Goal: Transaction & Acquisition: Purchase product/service

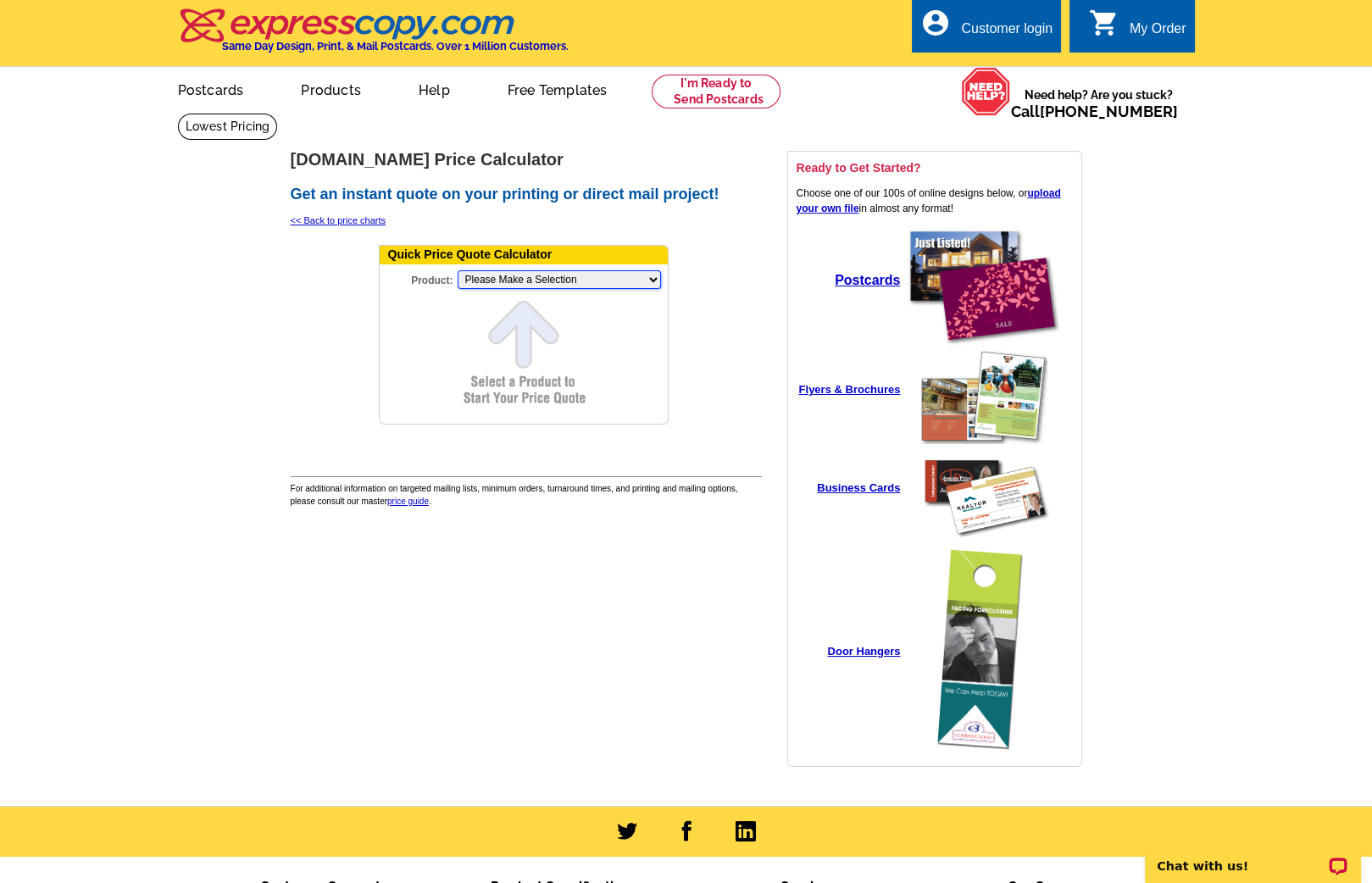
click at [526, 274] on select "Please Make a Selection Jumbo Postcard (5.5" x 8.5") Regular Postcard (4.25" x …" at bounding box center [558, 280] width 203 height 19
click at [457, 270] on select "Please Make a Selection Jumbo Postcard (5.5" x 8.5") Regular Postcard (4.25" x …" at bounding box center [558, 280] width 203 height 19
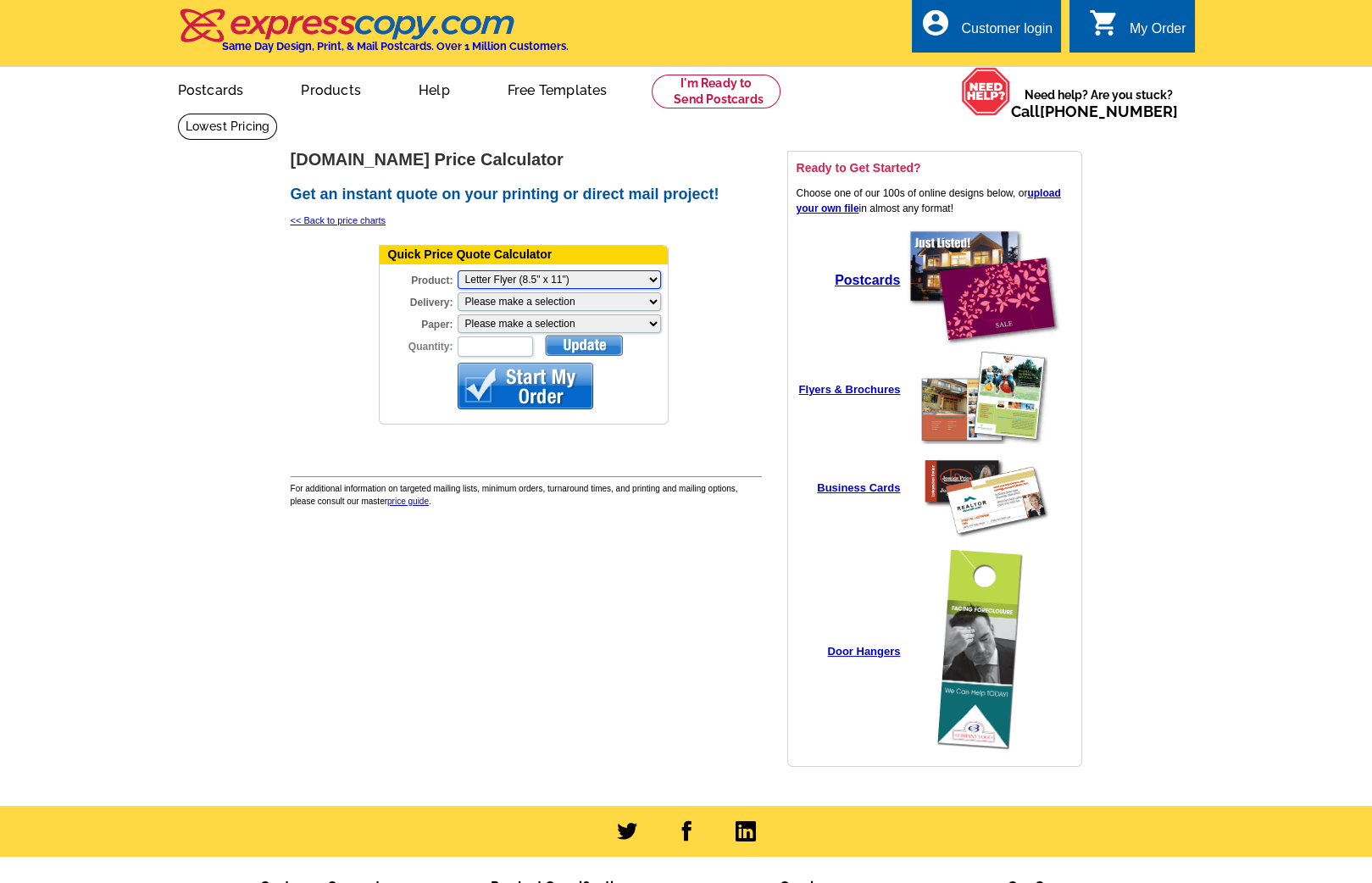
click at [523, 282] on select "Please Make a Selection Jumbo Postcard (5.5" x 8.5") Regular Postcard (4.25" x …" at bounding box center [558, 280] width 203 height 19
select select "8"
click at [457, 270] on select "Please Make a Selection Jumbo Postcard (5.5" x 8.5") Regular Postcard (4.25" x …" at bounding box center [558, 280] width 203 height 19
click at [520, 298] on select "Please make a selection Print + Address+USPS First Class Print-Only+Shipped To …" at bounding box center [558, 302] width 203 height 19
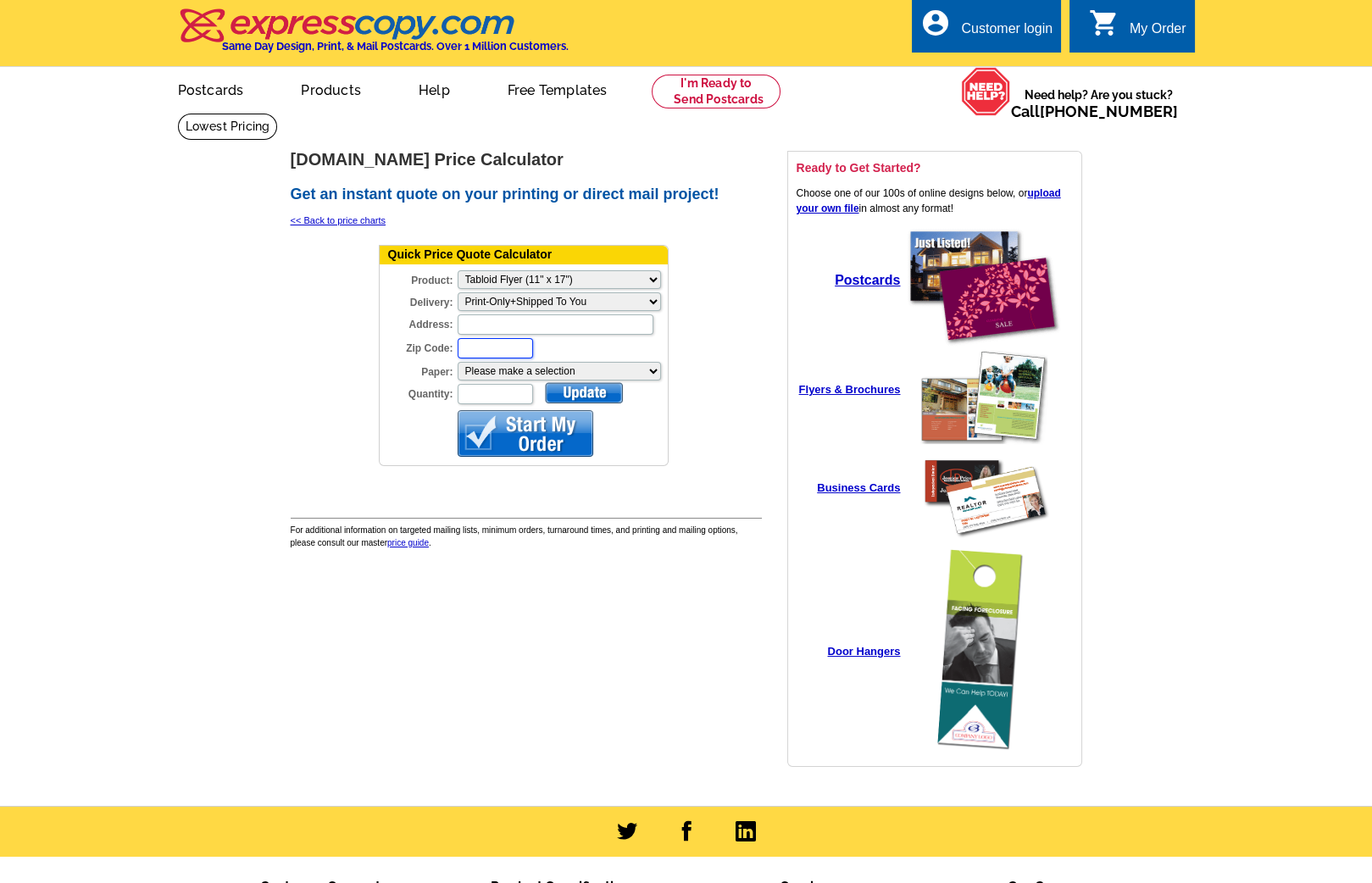
click at [494, 342] on div "Zip Code:" at bounding box center [523, 348] width 288 height 24
type input "97267"
click at [498, 362] on select "Please make a selection Uncoated Heavy Card Stock Uncoated Cover Stock Regular …" at bounding box center [558, 372] width 203 height 19
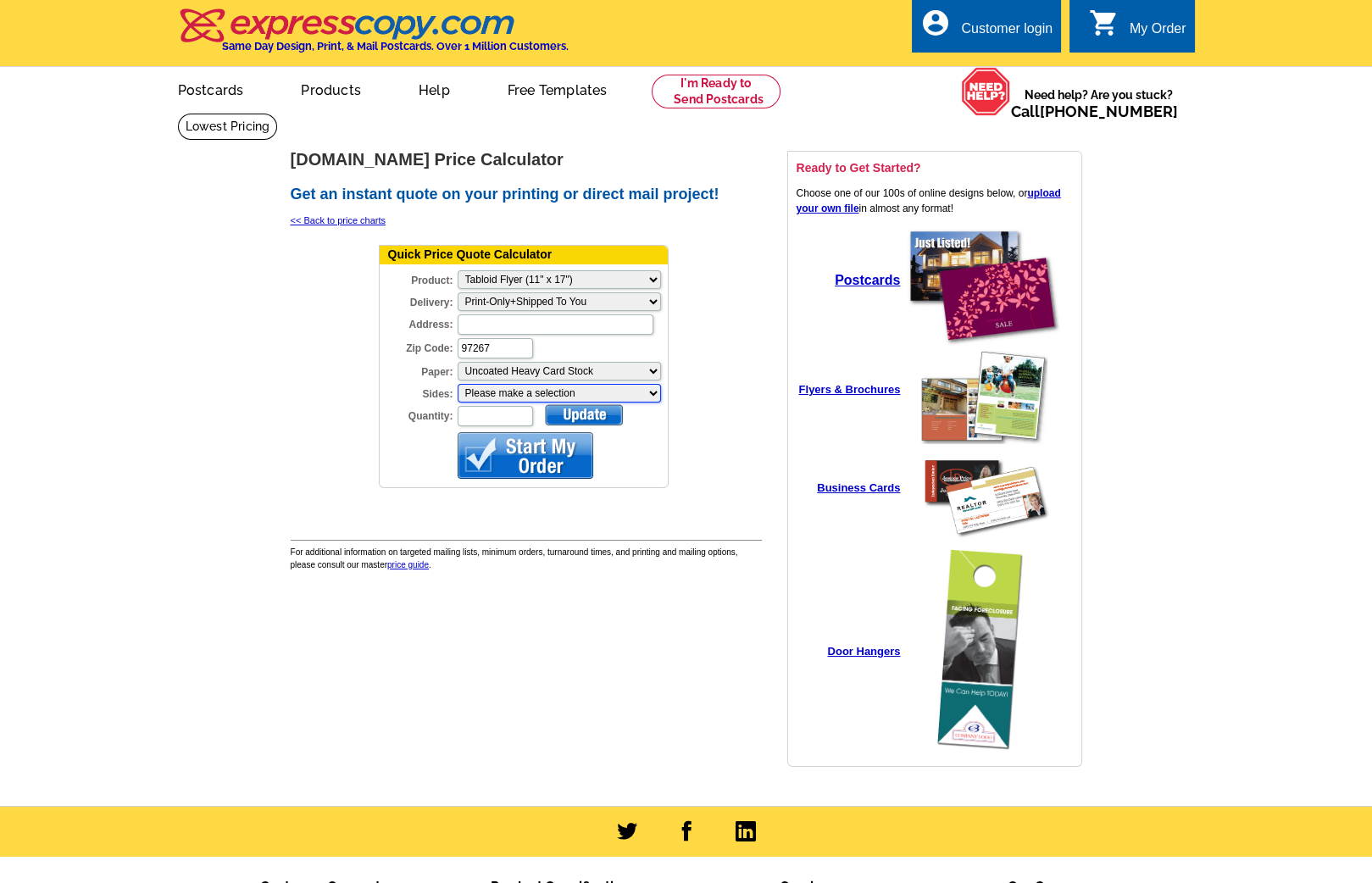
click at [484, 390] on select "Please make a selection One sided, color Two sided, color + B/W Two sided, full…" at bounding box center [558, 394] width 203 height 19
select select "3"
click at [457, 384] on select "Please make a selection One sided, color Two sided, color + B/W Two sided, full…" at bounding box center [558, 394] width 203 height 19
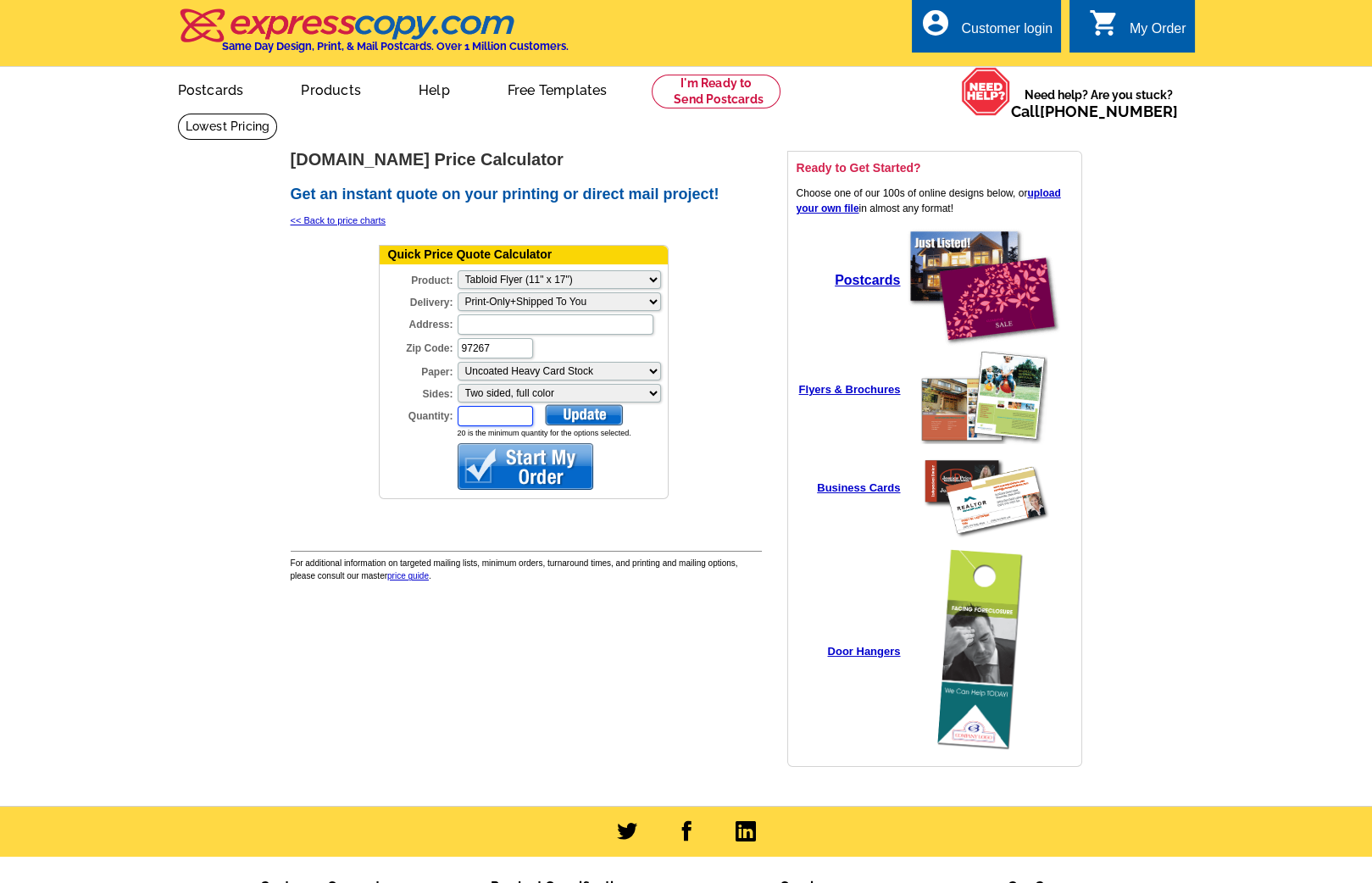
click at [503, 406] on input "Quantity:" at bounding box center [495, 415] width 76 height 20
type input "1500"
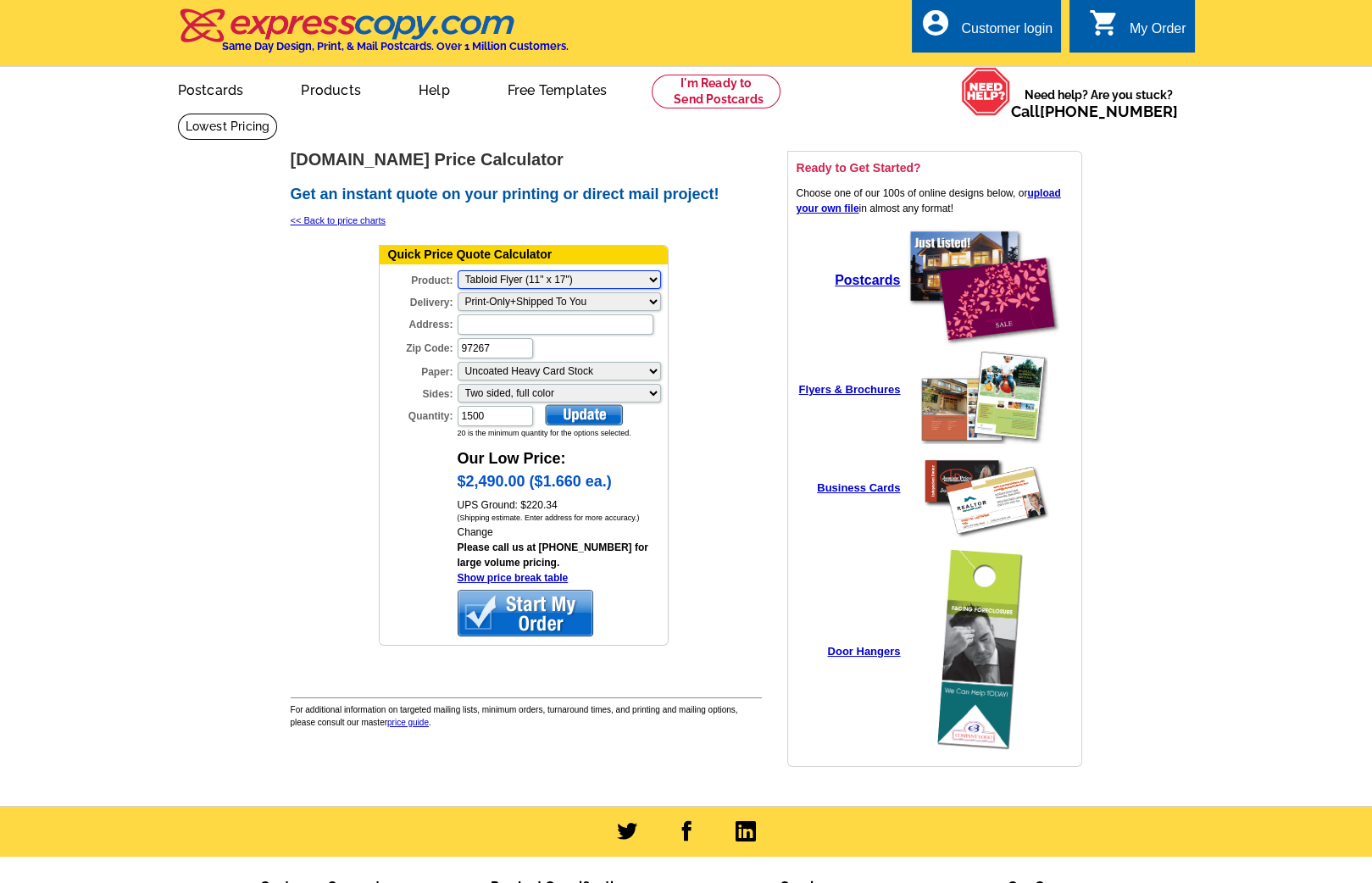
click at [553, 275] on select "Please Make a Selection Jumbo Postcard (5.5" x 8.5") Regular Postcard (4.25" x …" at bounding box center [558, 280] width 203 height 19
select select "2"
click at [457, 270] on select "Please Make a Selection Jumbo Postcard (5.5" x 8.5") Regular Postcard (4.25" x …" at bounding box center [558, 280] width 203 height 19
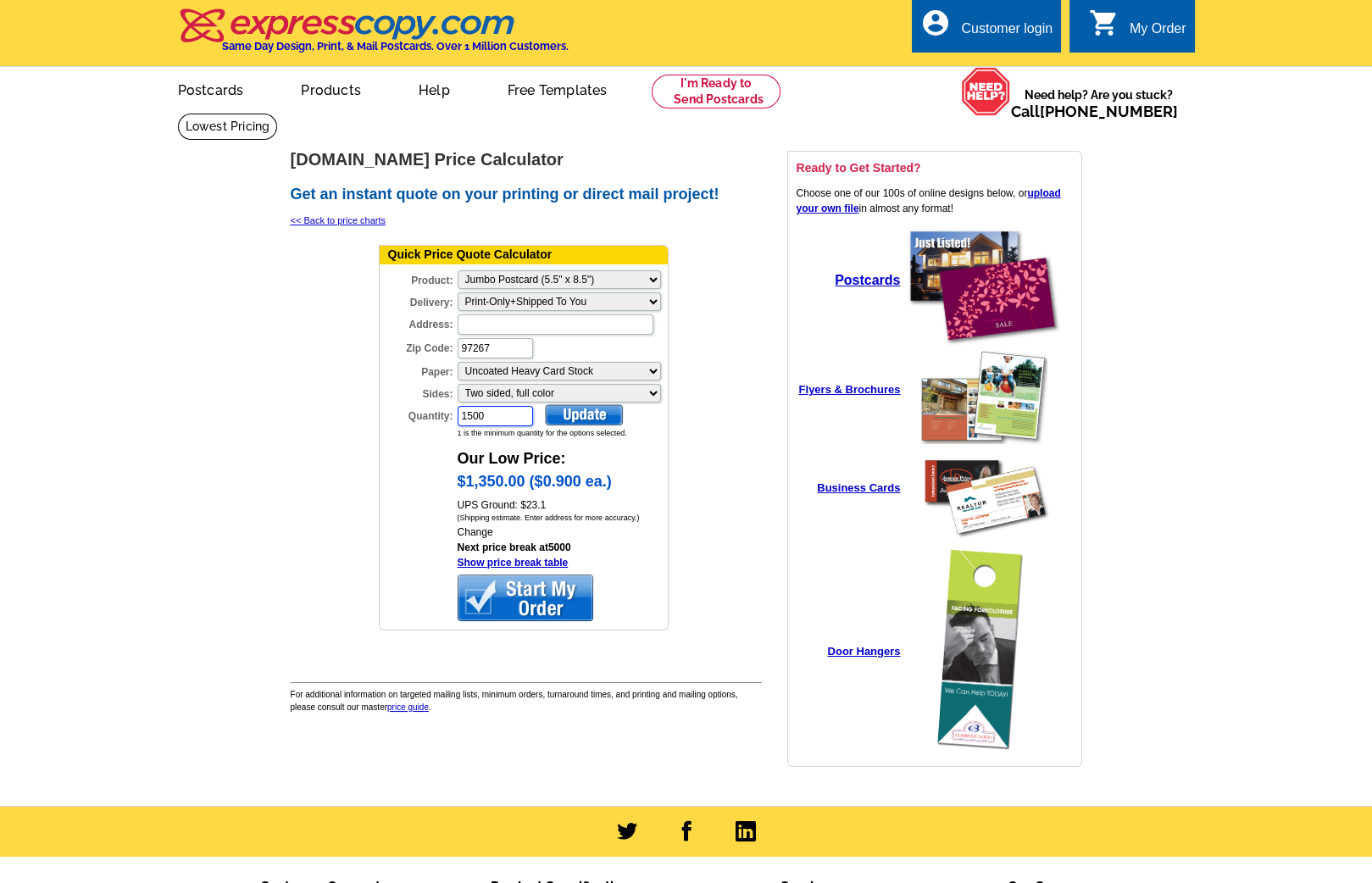
click at [491, 414] on input "1500" at bounding box center [495, 415] width 76 height 20
type input "871"
click at [545, 292] on select "Please make a selection Print + Address+Shipped To You Print-Only+Shipped To You" at bounding box center [558, 302] width 203 height 19
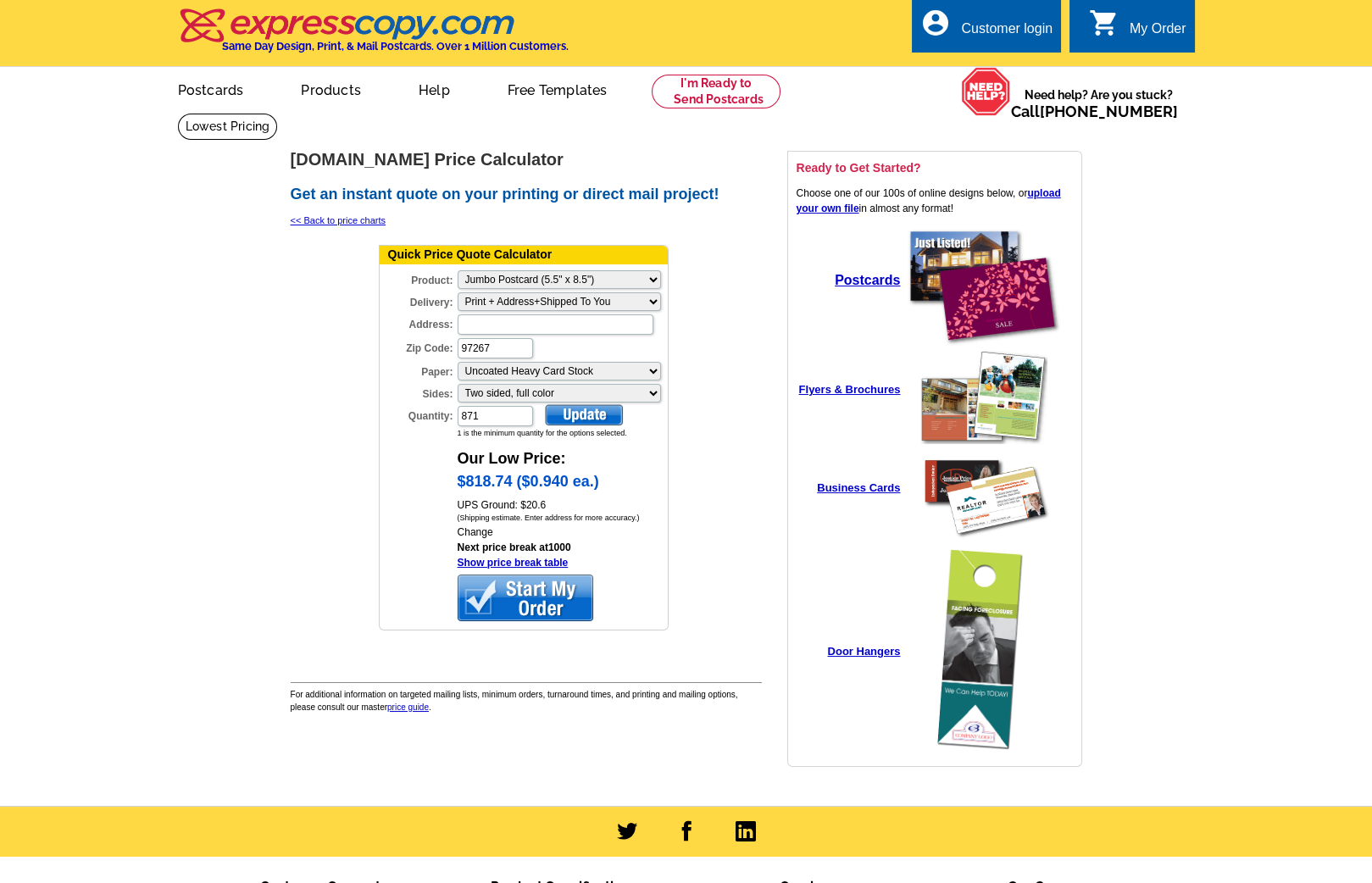
click at [588, 406] on div at bounding box center [584, 414] width 78 height 21
click at [551, 299] on select "Please make a selection Print + Address+Shipped To You Print-Only+Shipped To You" at bounding box center [558, 302] width 203 height 19
